Goal: Task Accomplishment & Management: Use online tool/utility

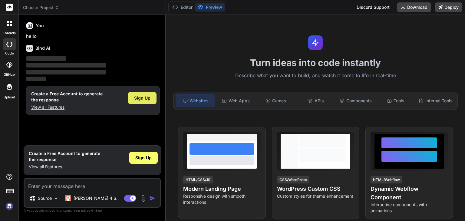
click at [134, 97] on div "Sign Up" at bounding box center [142, 98] width 28 height 12
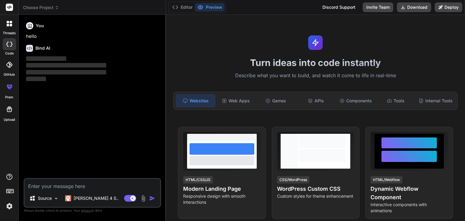
click at [75, 184] on textarea at bounding box center [93, 184] width 136 height 11
click at [246, 94] on div "Web Apps" at bounding box center [235, 100] width 39 height 13
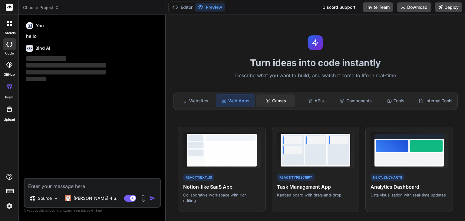
click at [270, 97] on div "Games" at bounding box center [275, 100] width 39 height 13
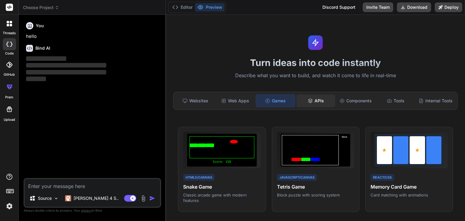
click at [308, 98] on div "APIs" at bounding box center [315, 100] width 39 height 13
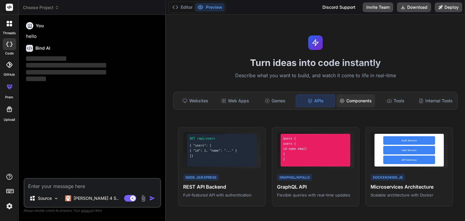
click at [343, 99] on div "Components" at bounding box center [355, 100] width 39 height 13
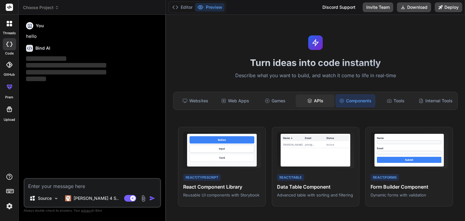
click at [307, 99] on icon at bounding box center [309, 100] width 5 height 5
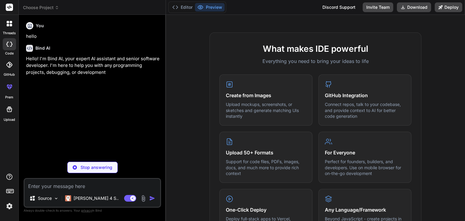
scroll to position [194, 0]
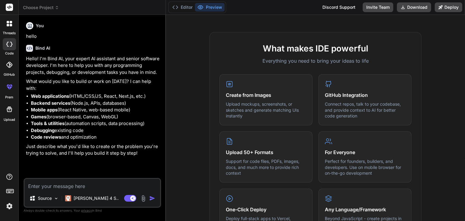
type textarea "x"
click at [99, 187] on textarea at bounding box center [93, 184] width 136 height 11
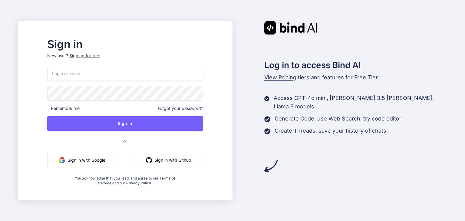
click at [107, 156] on button "Sign in with Google" at bounding box center [82, 160] width 70 height 15
